Goal: Task Accomplishment & Management: Manage account settings

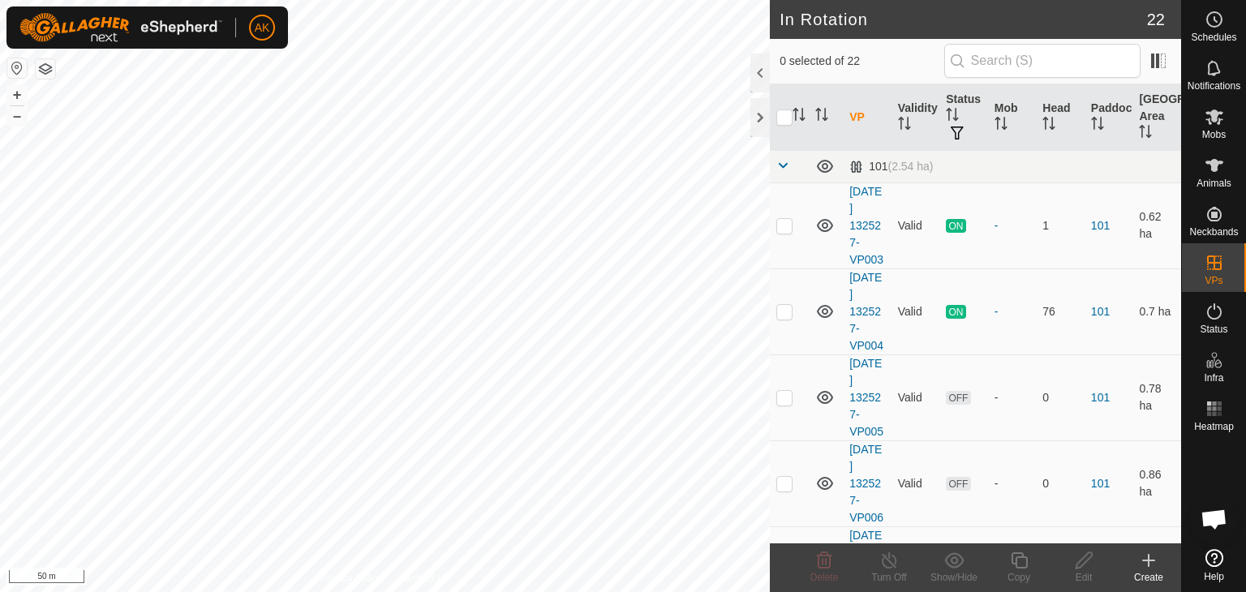
checkbox input "true"
click at [1017, 562] on icon at bounding box center [1019, 560] width 20 height 19
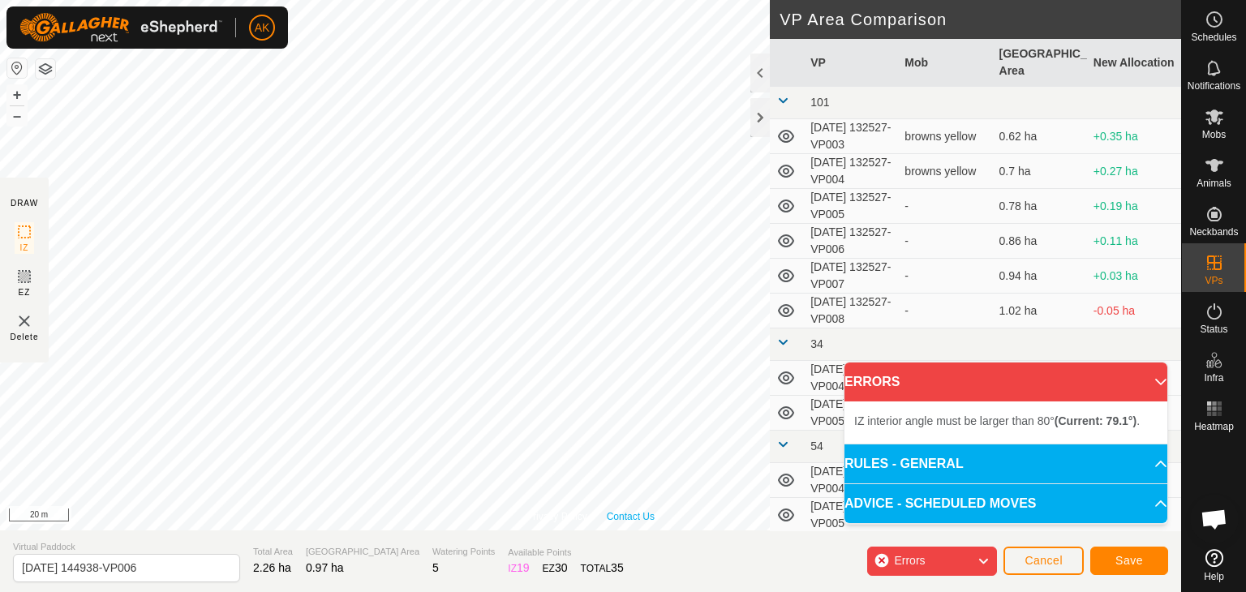
click at [615, 556] on div "Privacy Policy Contact Us Type: Inclusion Zone undefined Animal + – ⇧ i 20 m DR…" at bounding box center [590, 296] width 1181 height 592
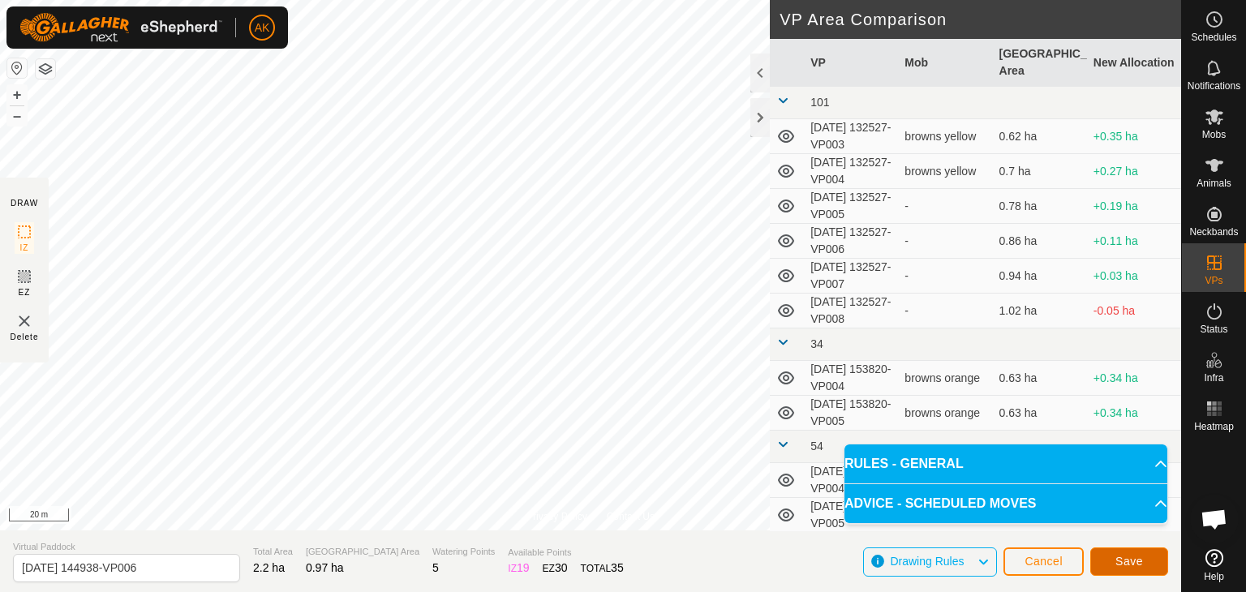
click at [1131, 566] on span "Save" at bounding box center [1130, 561] width 28 height 13
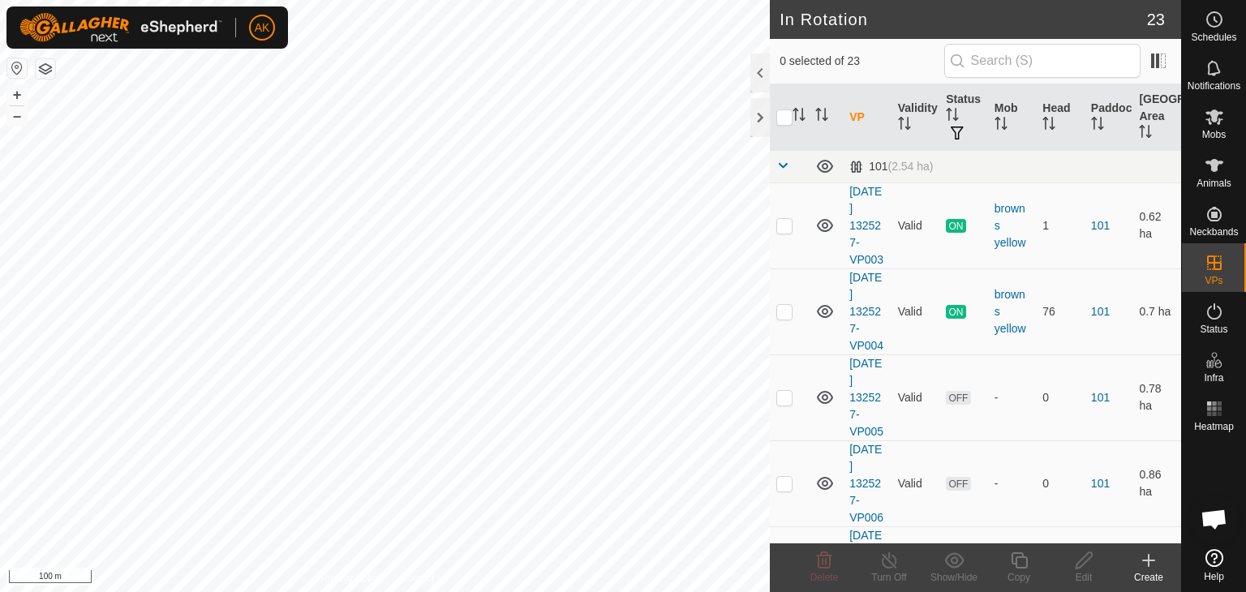
checkbox input "true"
checkbox input "false"
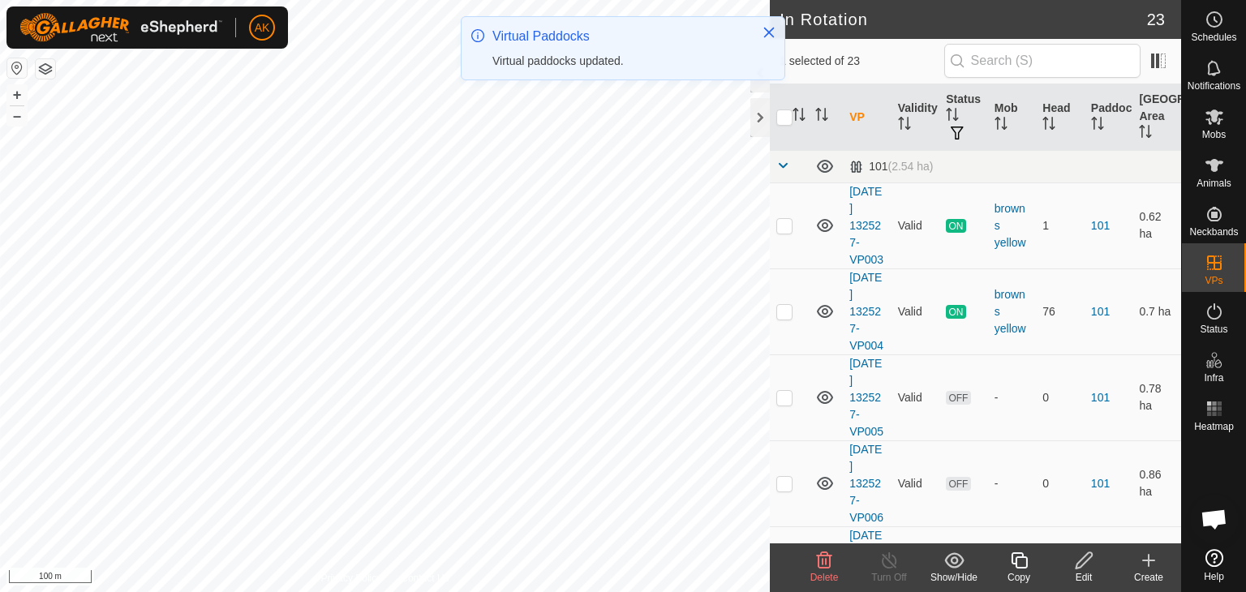
click at [823, 557] on icon at bounding box center [824, 560] width 19 height 19
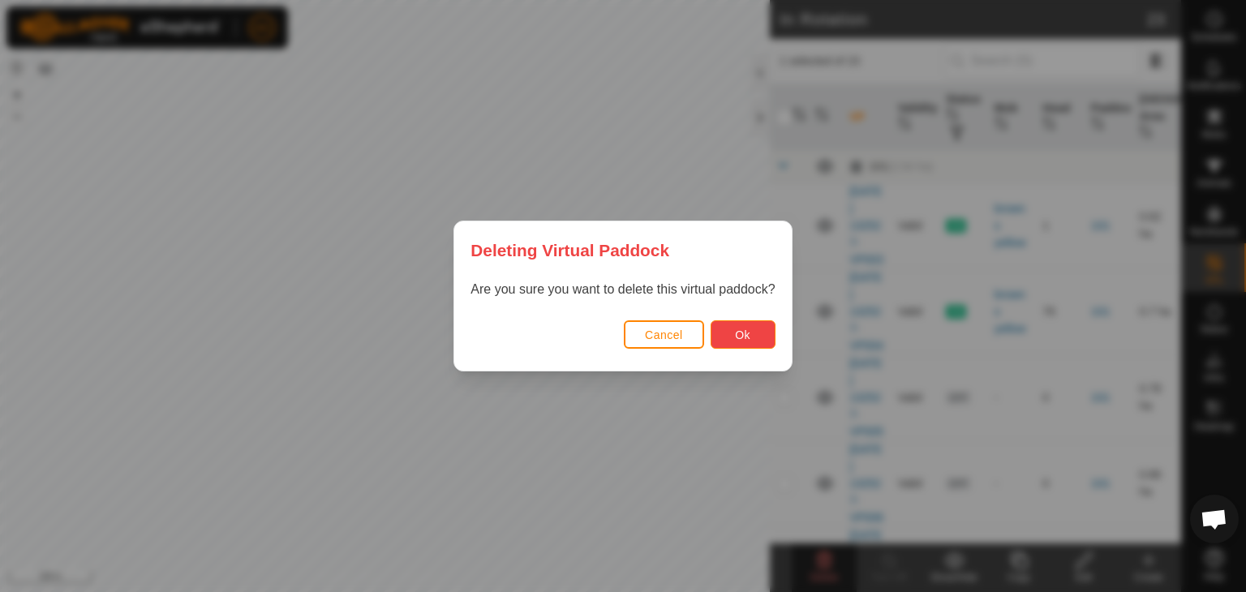
click at [737, 338] on span "Ok" at bounding box center [742, 335] width 15 height 13
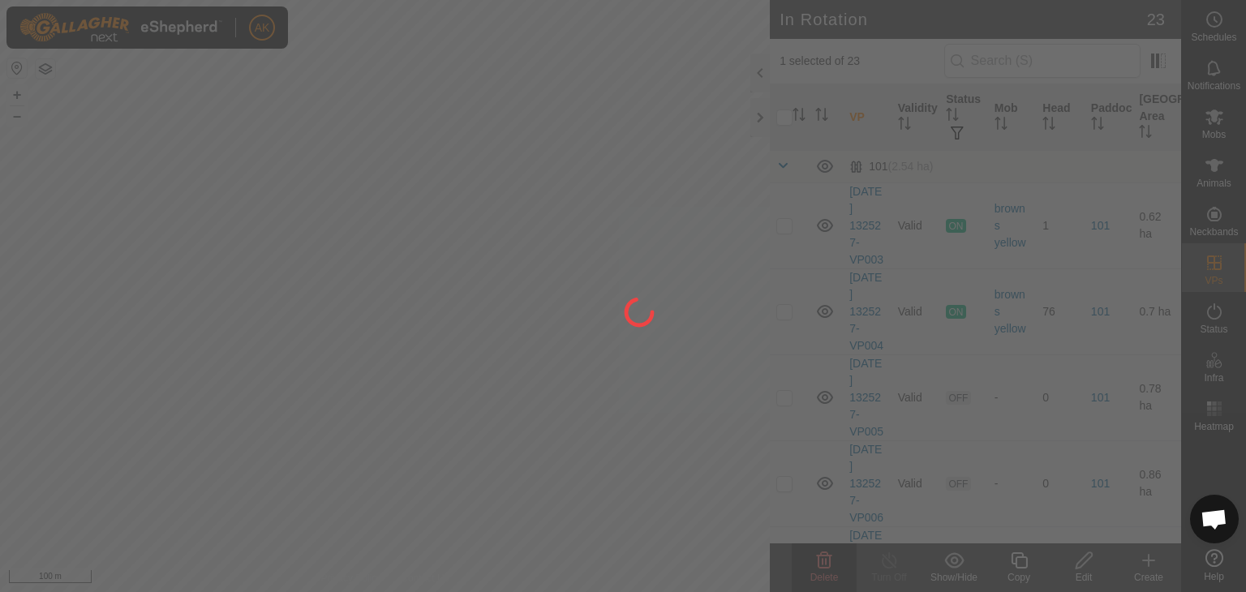
checkbox input "false"
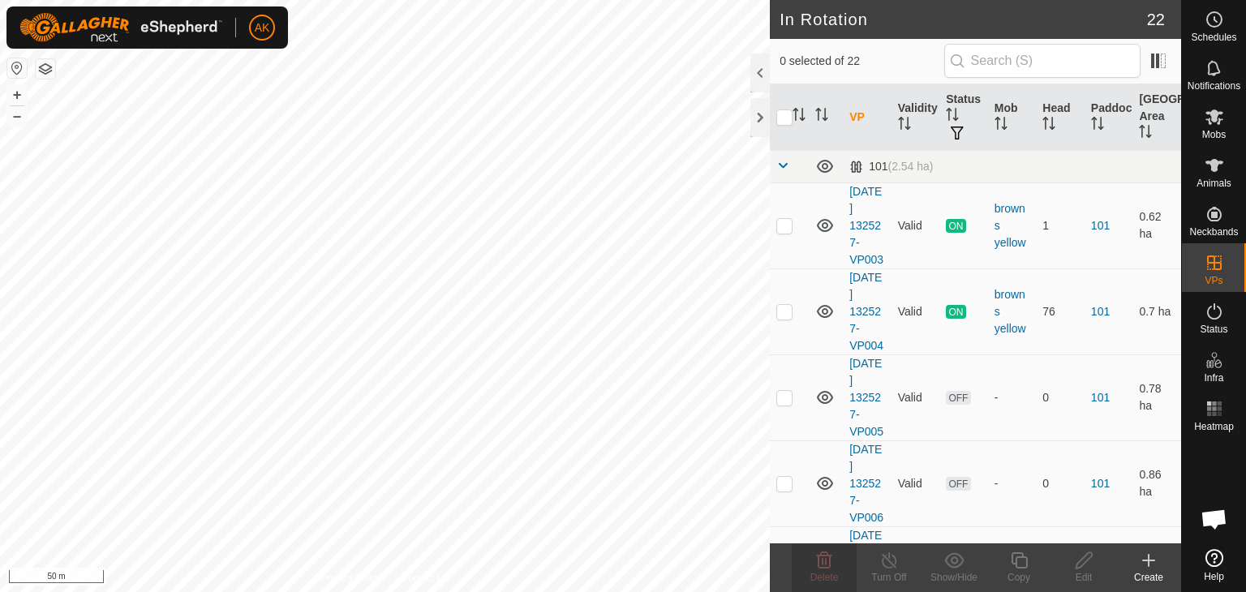
checkbox input "true"
click at [1013, 559] on icon at bounding box center [1019, 561] width 16 height 16
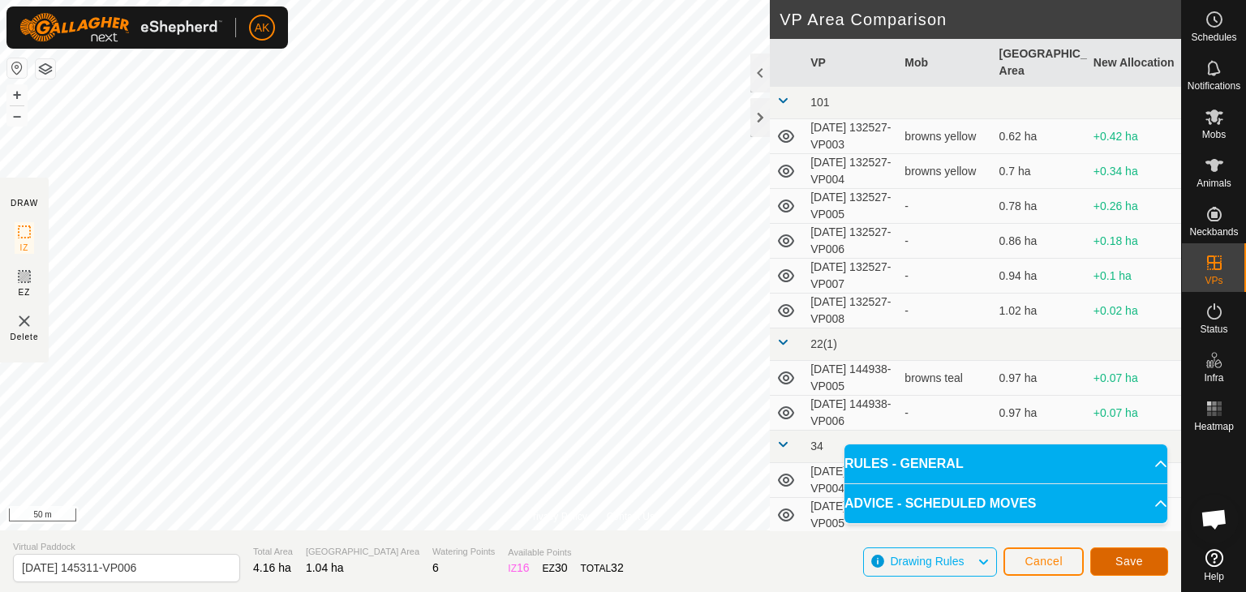
click at [1133, 565] on span "Save" at bounding box center [1130, 561] width 28 height 13
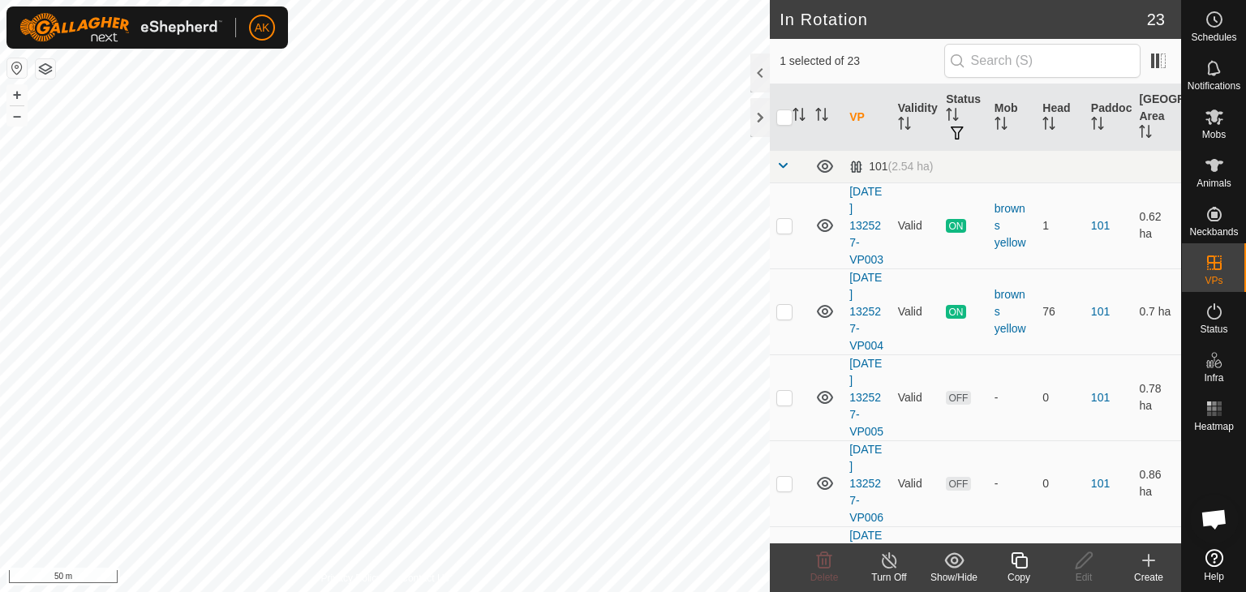
checkbox input "false"
checkbox input "true"
click at [1022, 557] on icon at bounding box center [1019, 561] width 16 height 16
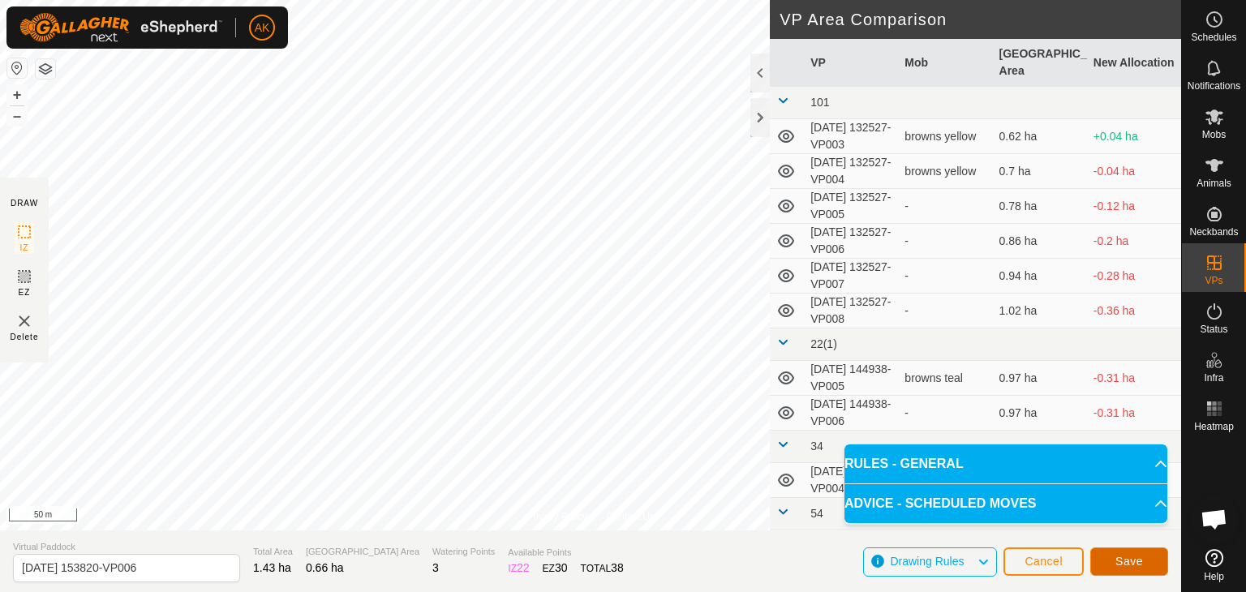
click at [1144, 567] on button "Save" at bounding box center [1129, 562] width 78 height 28
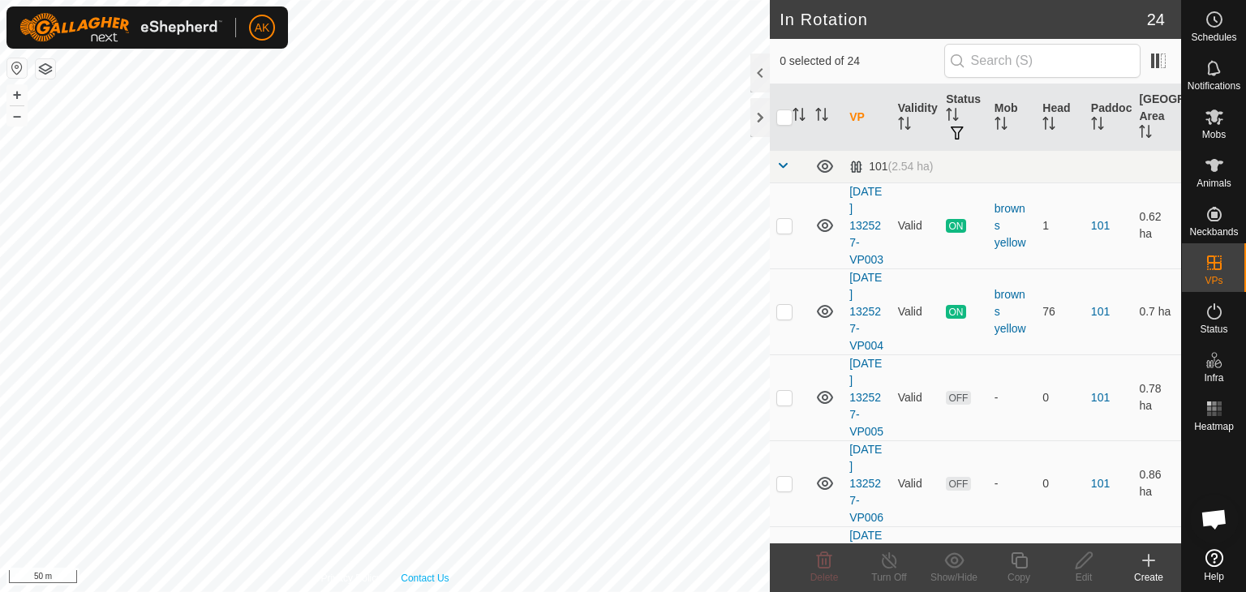
checkbox input "true"
checkbox input "false"
checkbox input "true"
click at [1019, 570] on div "Copy" at bounding box center [1019, 577] width 65 height 15
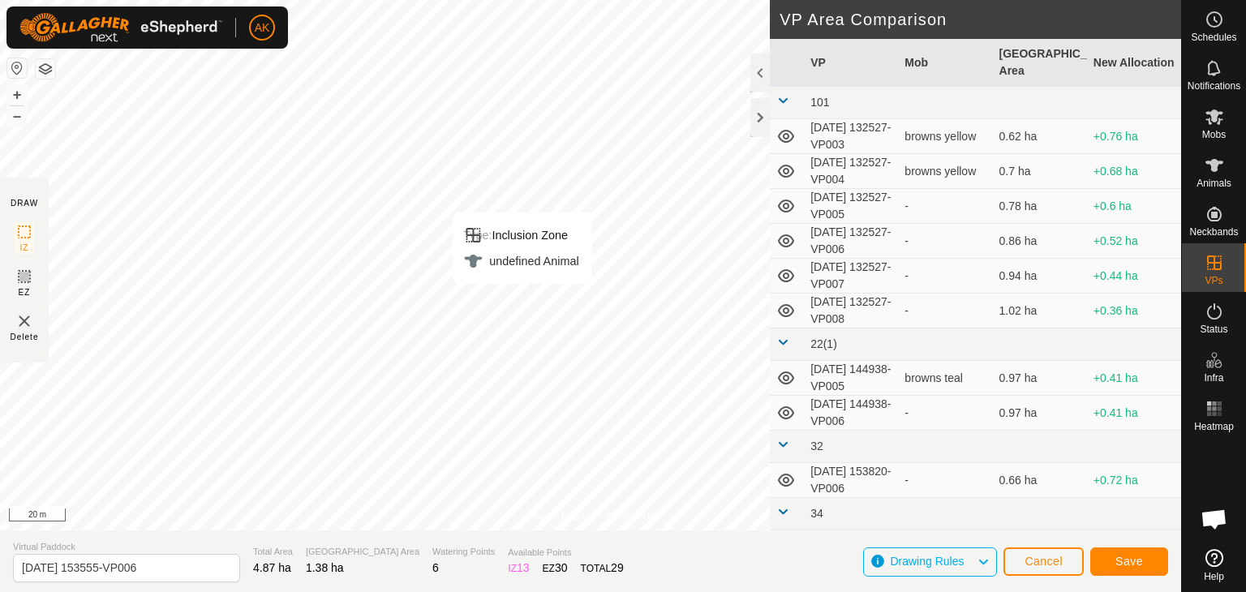
click at [591, 565] on div "Privacy Policy Contact Us Type: Inclusion Zone undefined Animal + – ⇧ i 20 m DR…" at bounding box center [590, 296] width 1181 height 592
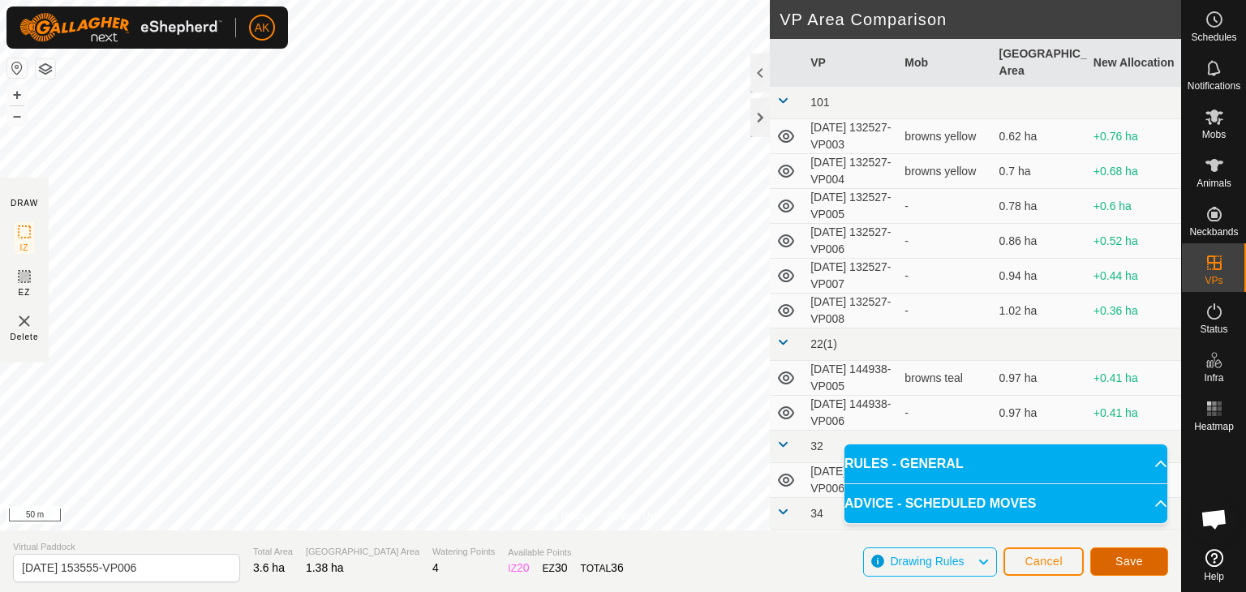
click at [1127, 571] on button "Save" at bounding box center [1129, 562] width 78 height 28
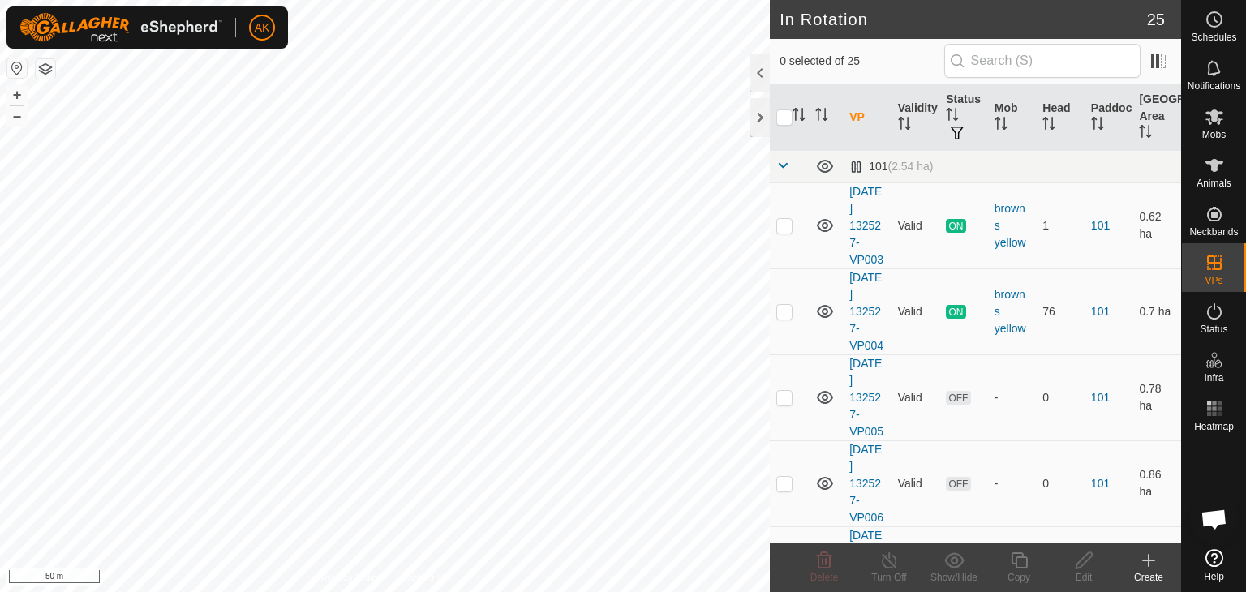
checkbox input "true"
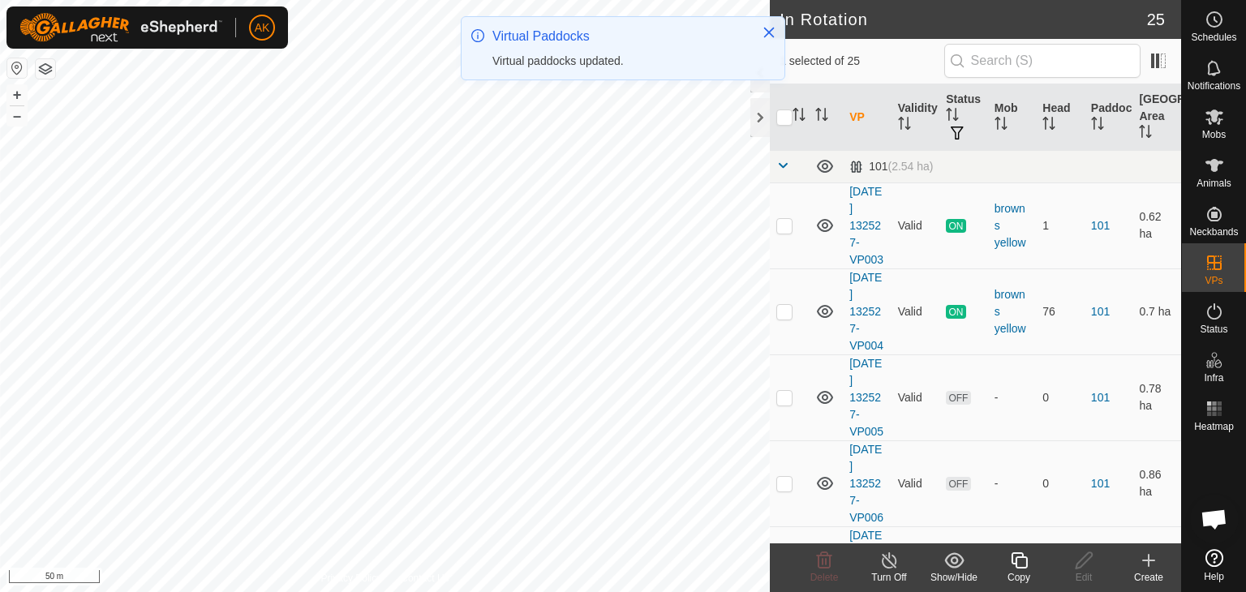
checkbox input "true"
checkbox input "false"
click at [822, 562] on icon at bounding box center [824, 561] width 15 height 16
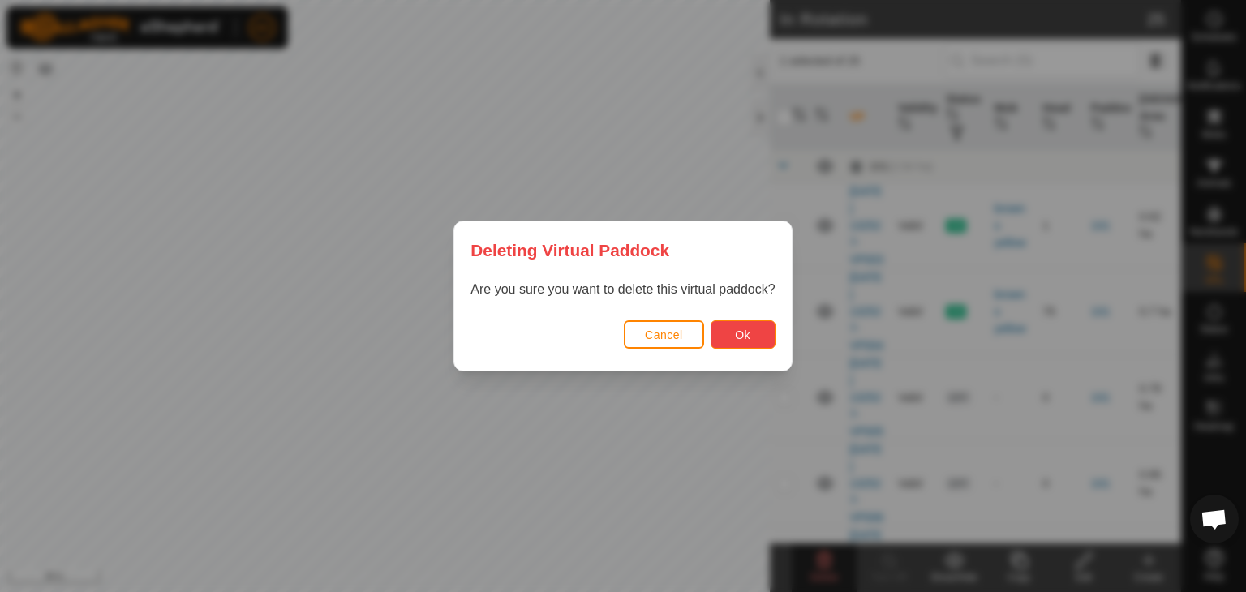
click at [755, 336] on button "Ok" at bounding box center [743, 334] width 65 height 28
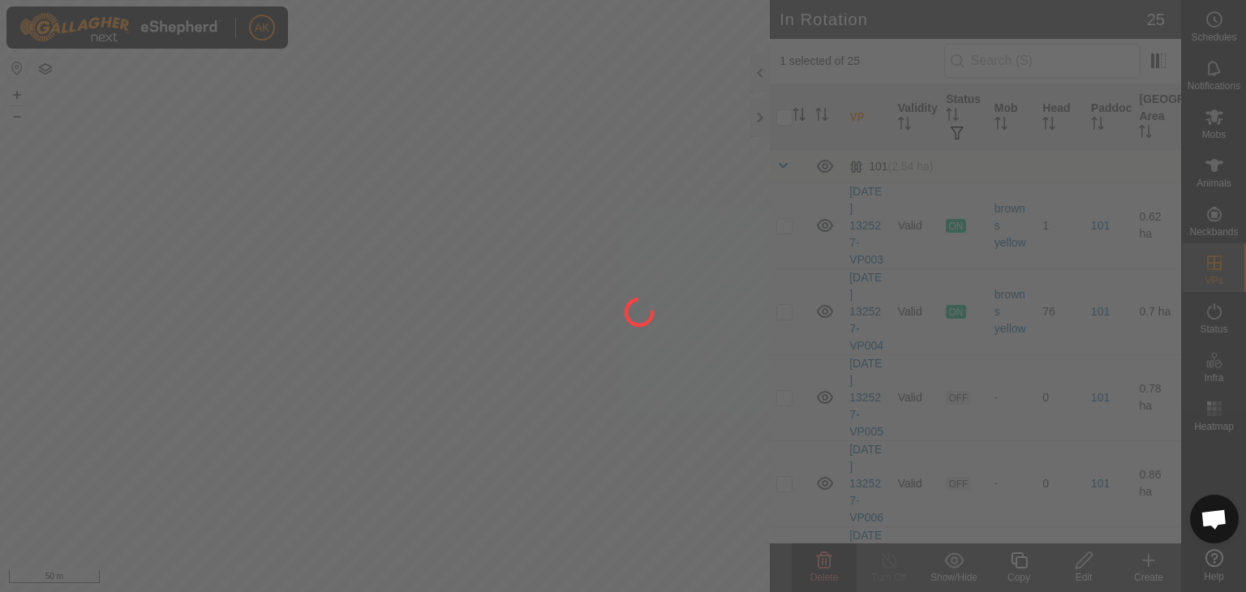
checkbox input "false"
